Goal: Task Accomplishment & Management: Use online tool/utility

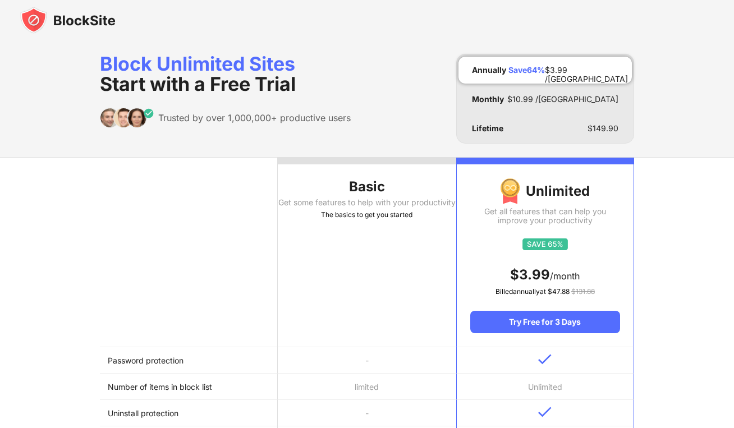
click at [63, 24] on img at bounding box center [67, 20] width 95 height 27
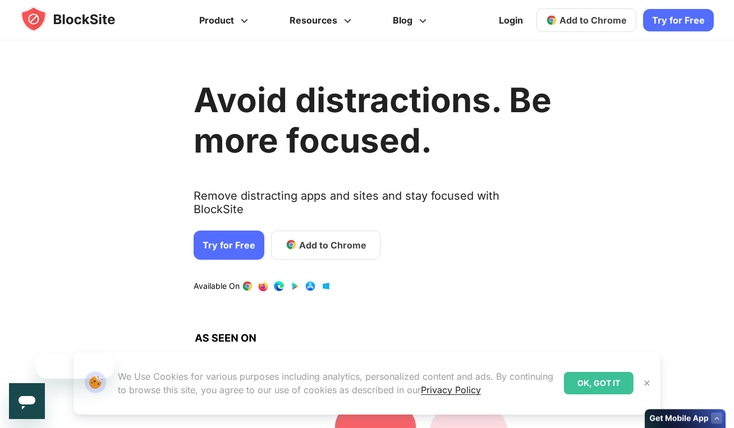
click at [507, 20] on link "Login" at bounding box center [511, 20] width 38 height 27
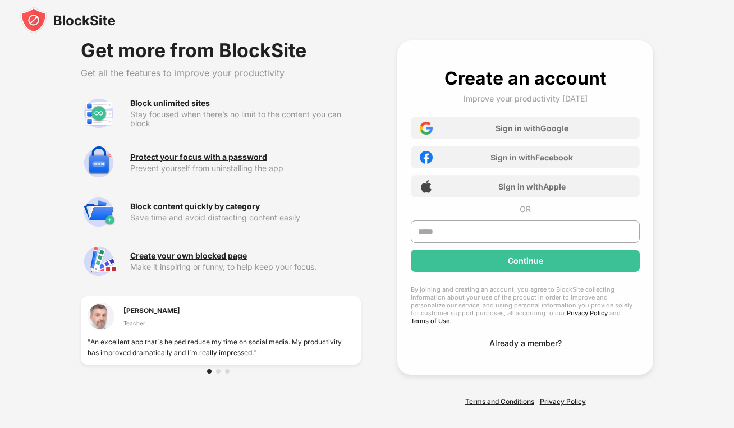
click at [467, 131] on div "Sign in with Google" at bounding box center [525, 128] width 229 height 22
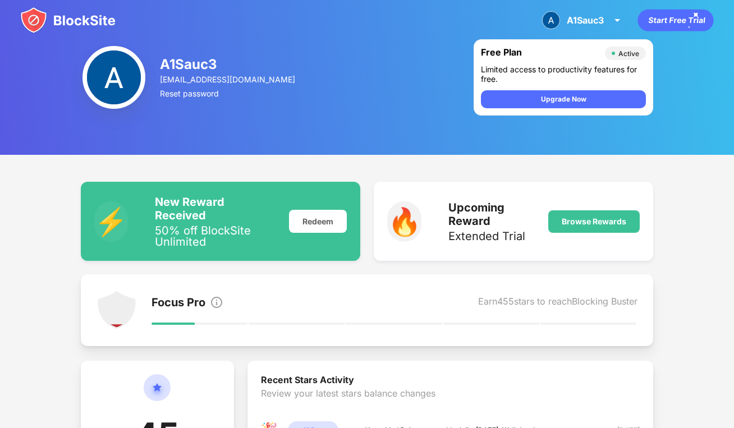
click at [580, 21] on div "A1Sauc3" at bounding box center [585, 20] width 37 height 11
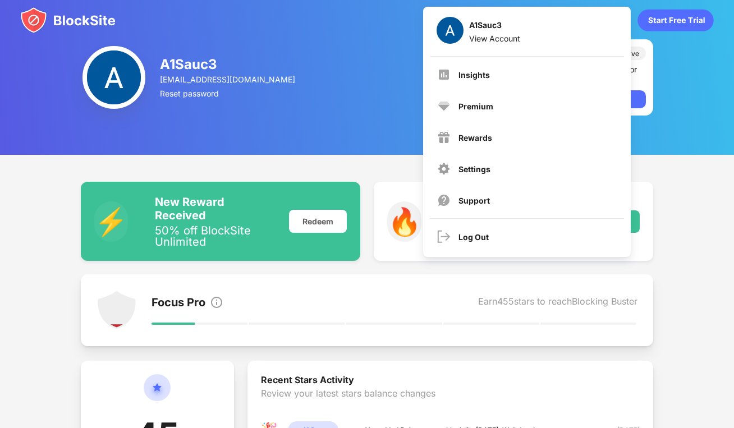
click at [465, 32] on div "A1Sauc3 View Account" at bounding box center [527, 31] width 194 height 36
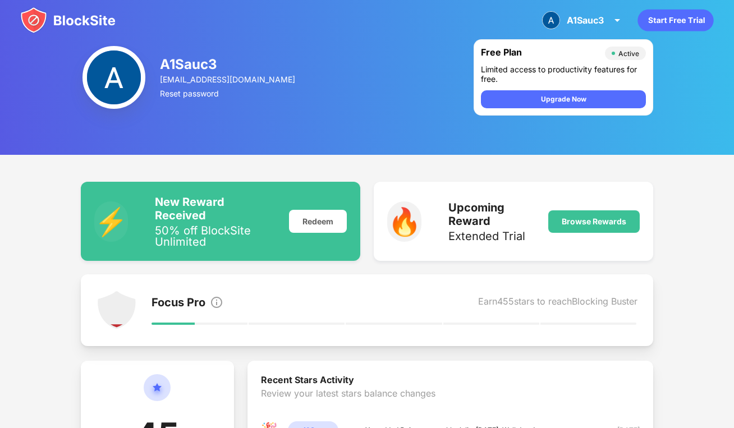
click at [96, 74] on img at bounding box center [114, 77] width 63 height 63
click at [111, 79] on img at bounding box center [114, 77] width 63 height 63
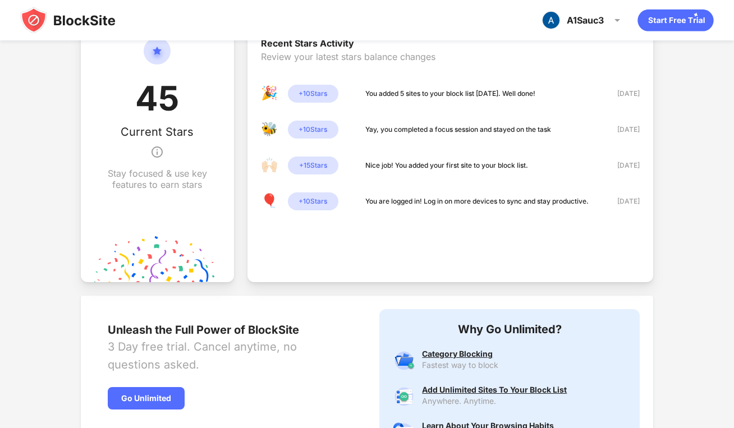
scroll to position [498, 0]
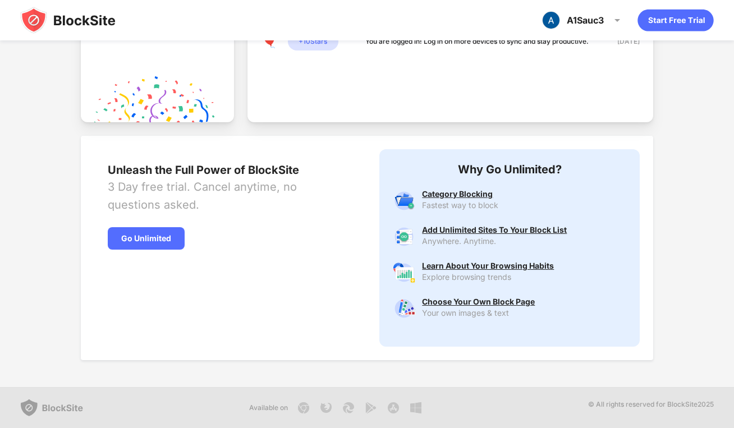
drag, startPoint x: 98, startPoint y: 78, endPoint x: 361, endPoint y: 408, distance: 421.6
click at [28, 18] on img at bounding box center [67, 20] width 95 height 27
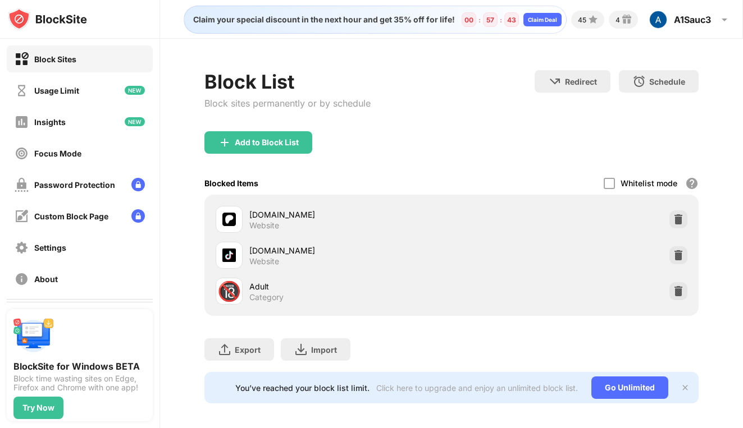
scroll to position [15, 0]
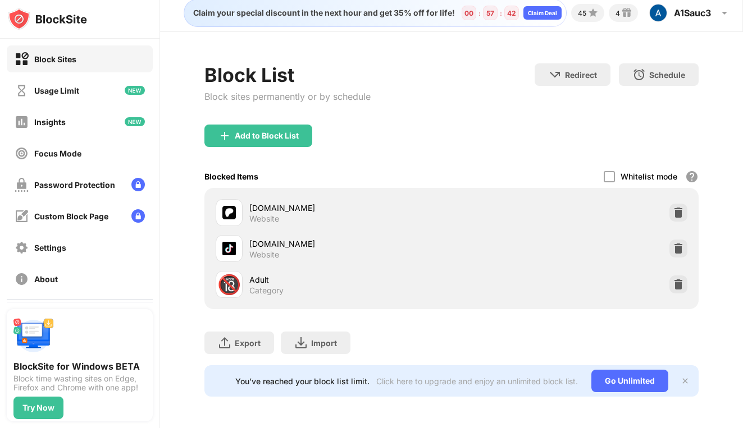
click at [601, 376] on div "Go Unlimited" at bounding box center [629, 381] width 77 height 22
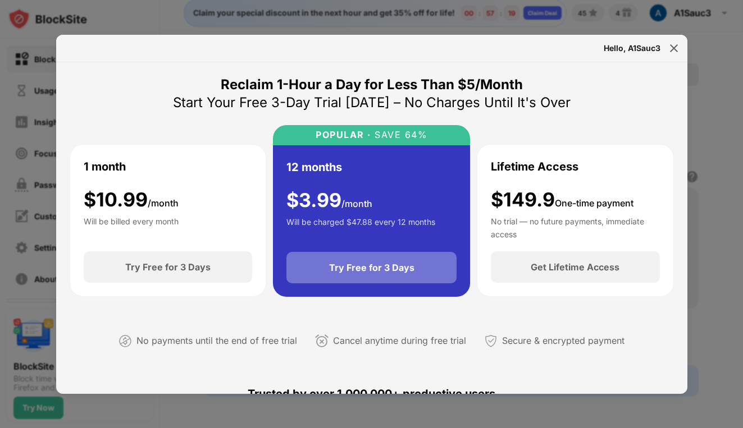
click at [401, 268] on div "Try Free for 3 Days" at bounding box center [371, 267] width 85 height 11
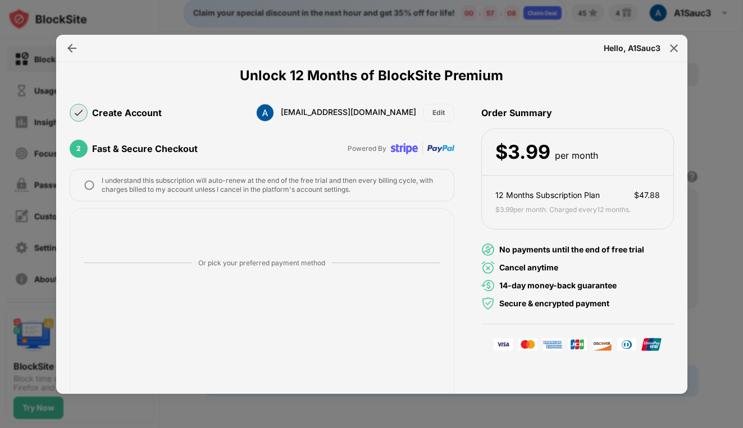
scroll to position [19, 0]
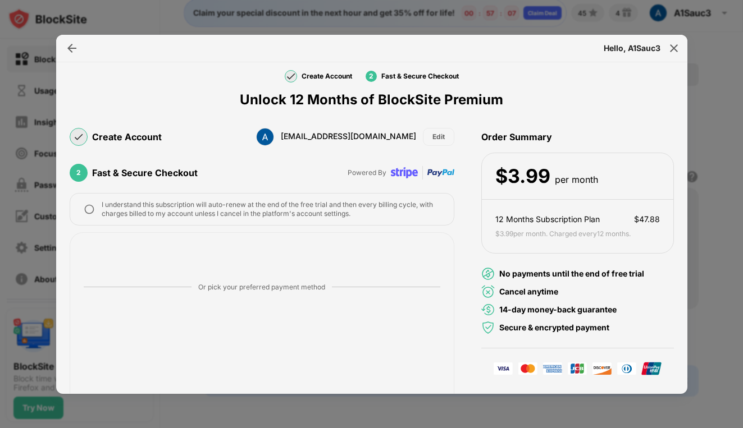
click at [574, 230] on div "$ 3.99 per month. Charged every 12 months ." at bounding box center [562, 234] width 135 height 11
click at [574, 211] on div "12 Months Subscription Plan $ 47.88 $ 3.99 per month. Charged every 12 months ." at bounding box center [577, 226] width 191 height 53
click at [511, 149] on div "Order Summary" at bounding box center [577, 136] width 193 height 31
click at [511, 144] on div "Order Summary" at bounding box center [577, 136] width 193 height 31
click at [517, 131] on div "Order Summary" at bounding box center [577, 136] width 193 height 31
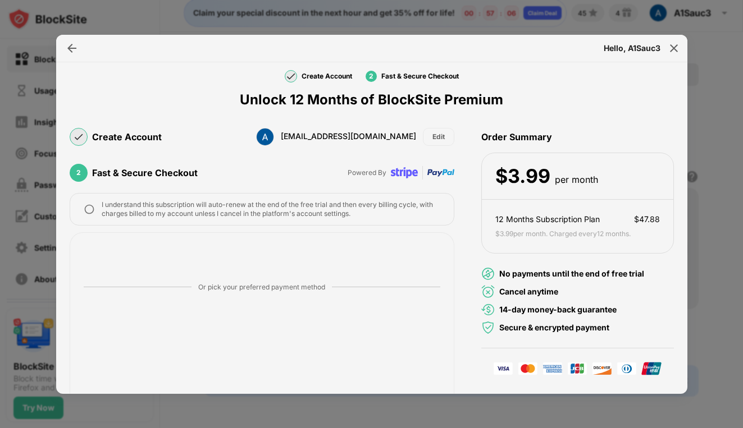
click at [517, 131] on div "Order Summary" at bounding box center [577, 136] width 193 height 31
click at [676, 54] on div at bounding box center [674, 48] width 18 height 18
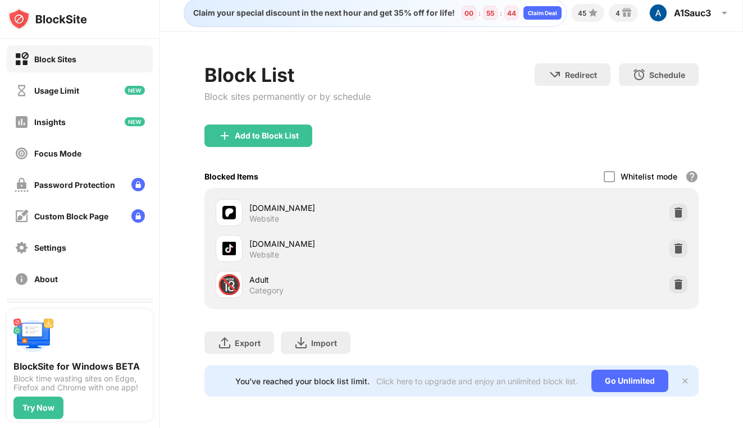
scroll to position [0, 0]
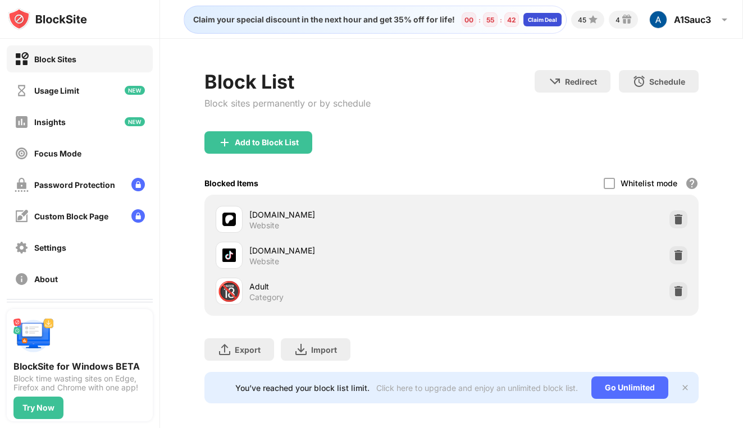
click at [539, 18] on div "Claim Deal" at bounding box center [542, 19] width 29 height 7
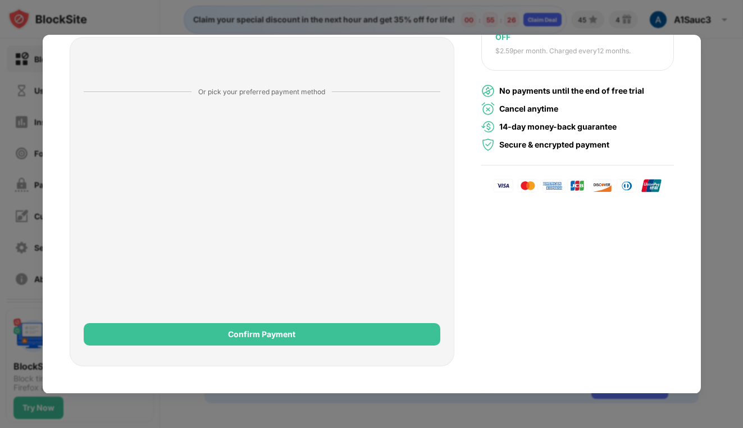
scroll to position [32, 0]
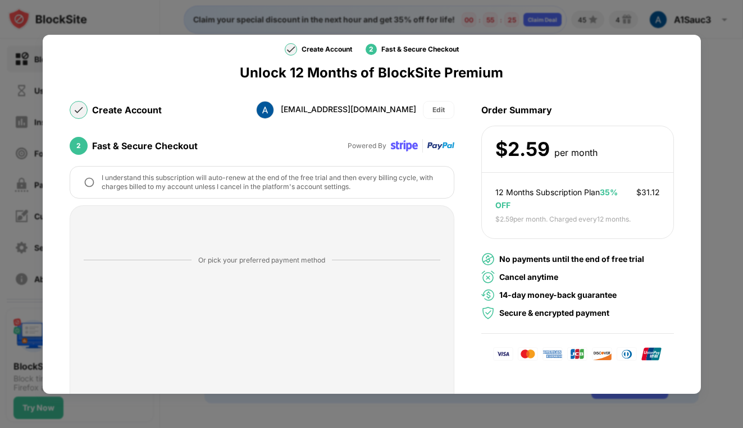
click at [737, 70] on div at bounding box center [371, 214] width 743 height 428
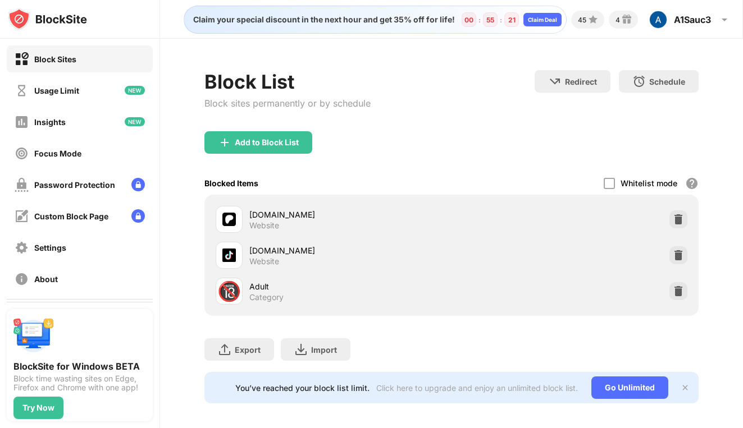
click at [76, 106] on div "Block Sites Usage Limit Insights Focus Mode Password Protection Custom Block Pa…" at bounding box center [79, 169] width 159 height 261
click at [77, 96] on div "Usage Limit" at bounding box center [47, 91] width 65 height 14
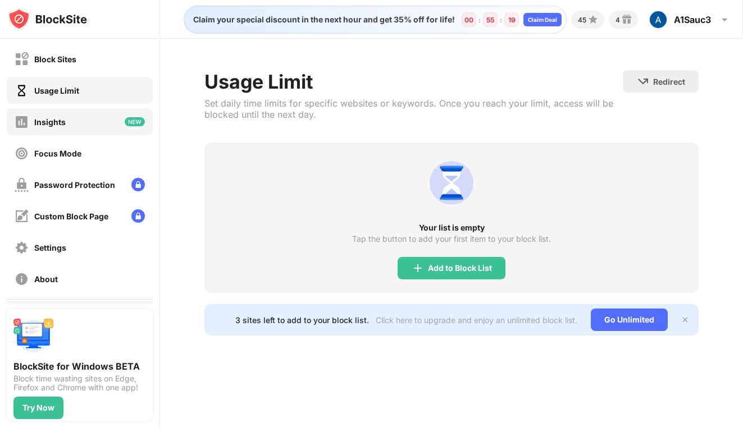
click at [79, 128] on div "Insights" at bounding box center [80, 121] width 146 height 27
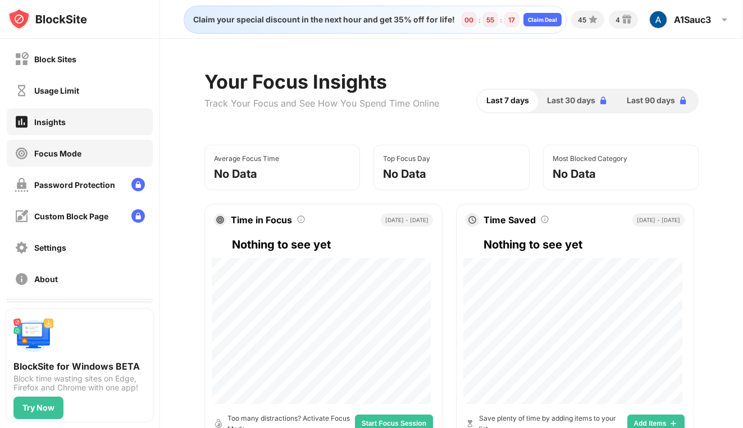
click at [79, 149] on div "Focus Mode" at bounding box center [57, 154] width 47 height 10
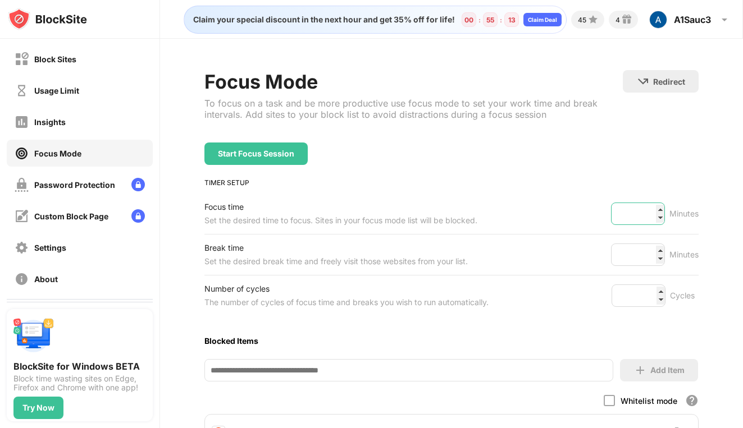
click at [649, 209] on input "***" at bounding box center [638, 214] width 54 height 22
type input "*"
type input "***"
click at [652, 261] on input "*" at bounding box center [638, 255] width 54 height 22
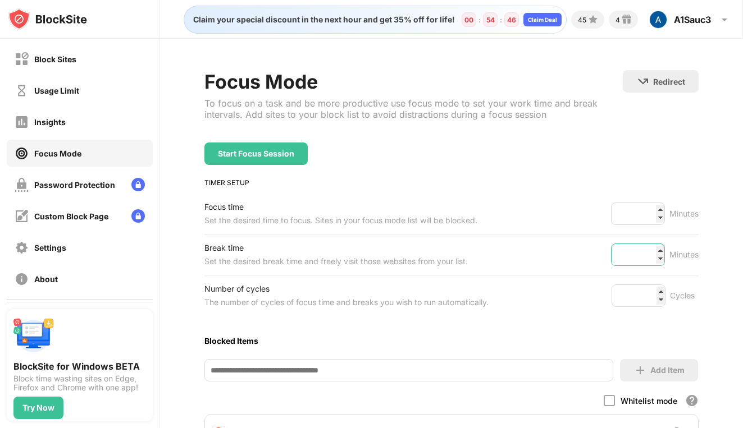
scroll to position [0, 0]
click at [652, 261] on input "*" at bounding box center [638, 255] width 54 height 22
click at [261, 162] on div "Start Focus Session" at bounding box center [255, 154] width 103 height 22
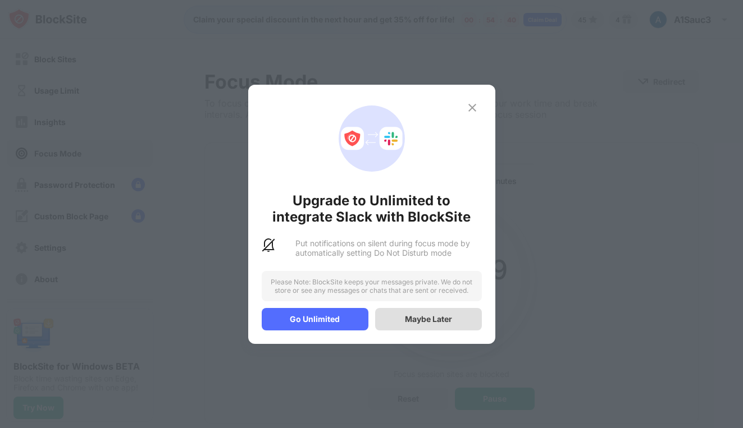
click at [415, 323] on div "Maybe Later" at bounding box center [428, 319] width 47 height 10
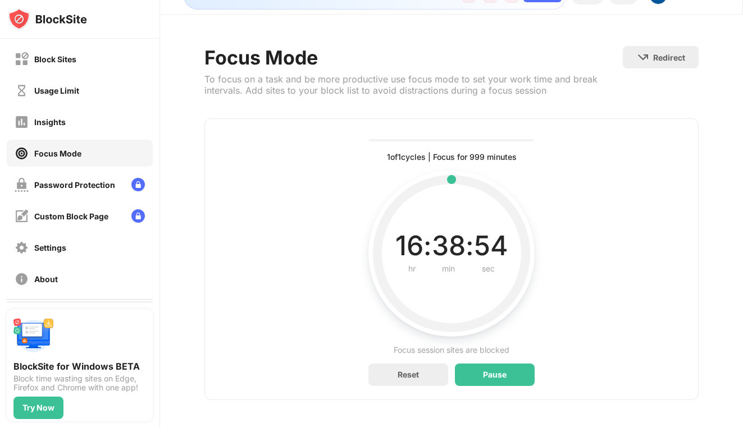
scroll to position [35, 0]
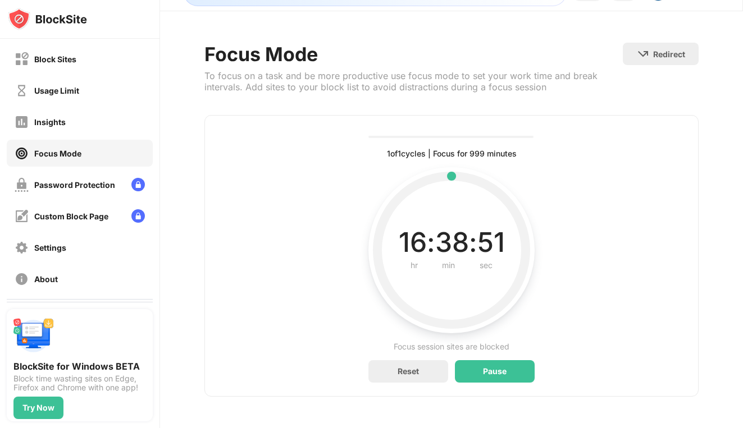
click at [492, 147] on div "1 of 1 cycles | Focus for 999 minutes Current, complete and future cycles statu…" at bounding box center [452, 153] width 130 height 13
click at [480, 135] on div "1 of 1 cycles | Focus for 999 minutes Current, complete and future cycles statu…" at bounding box center [451, 148] width 166 height 38
